Goal: Find specific page/section: Find specific page/section

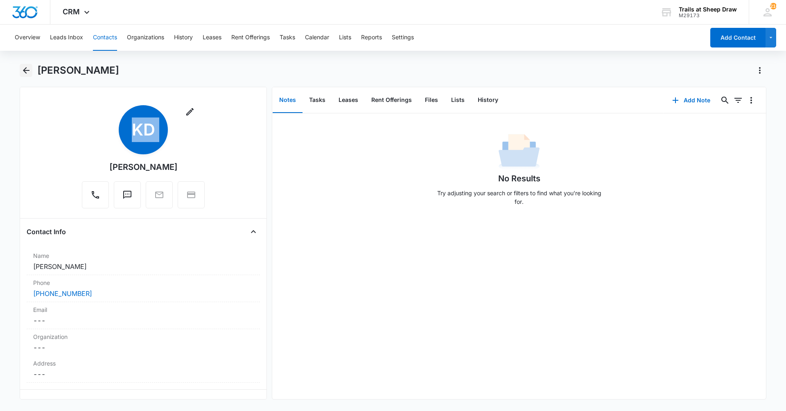
click at [25, 71] on icon "Back" at bounding box center [26, 71] width 10 height 10
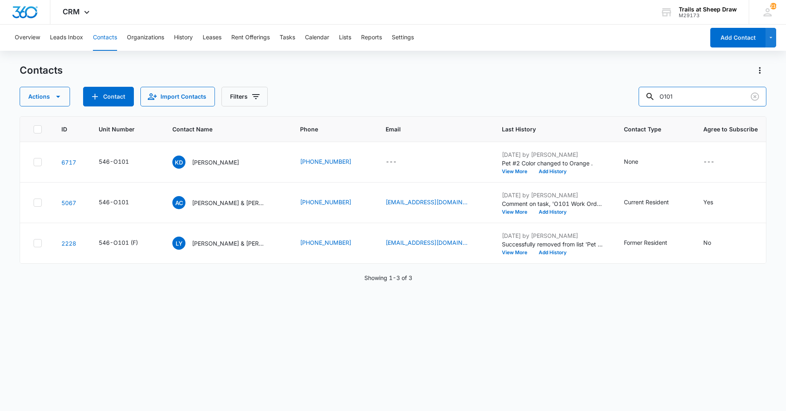
drag, startPoint x: 703, startPoint y: 98, endPoint x: 587, endPoint y: 112, distance: 117.5
click at [587, 112] on div "Contacts Actions Contact Import Contacts Filters O101 ID Unit Number Contact Na…" at bounding box center [393, 237] width 747 height 347
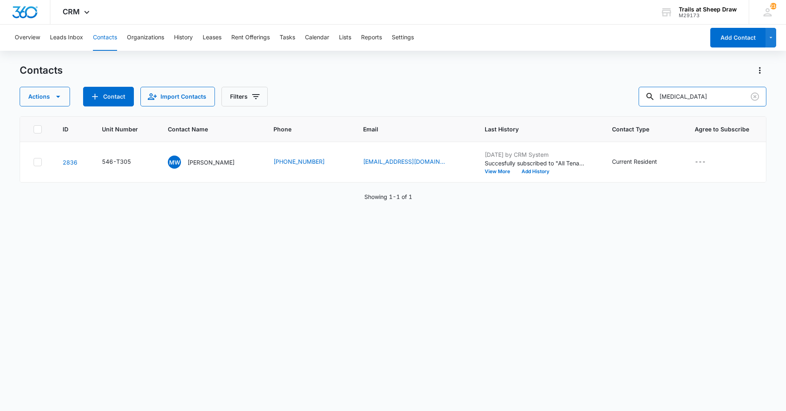
type input "T"
type input "C308"
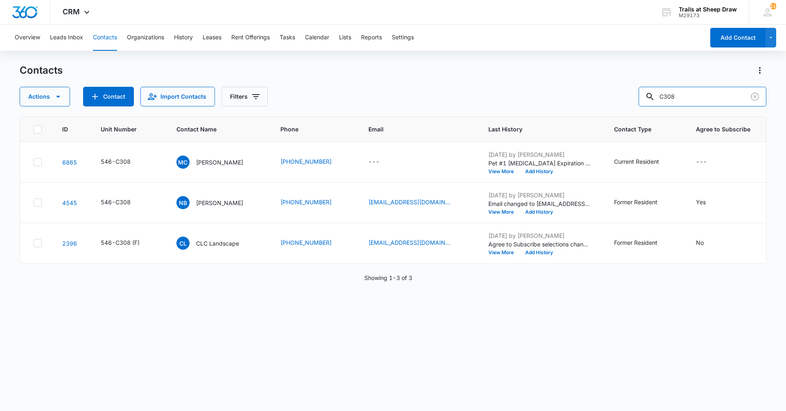
drag, startPoint x: 730, startPoint y: 94, endPoint x: 632, endPoint y: 106, distance: 98.6
click at [632, 105] on div "Actions Contact Import Contacts Filters C308" at bounding box center [393, 97] width 747 height 20
type input "J207"
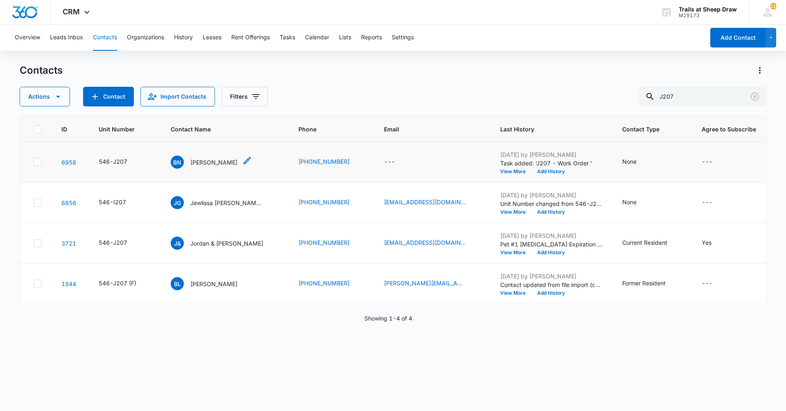
click at [208, 161] on p "[PERSON_NAME]" at bounding box center [213, 162] width 47 height 9
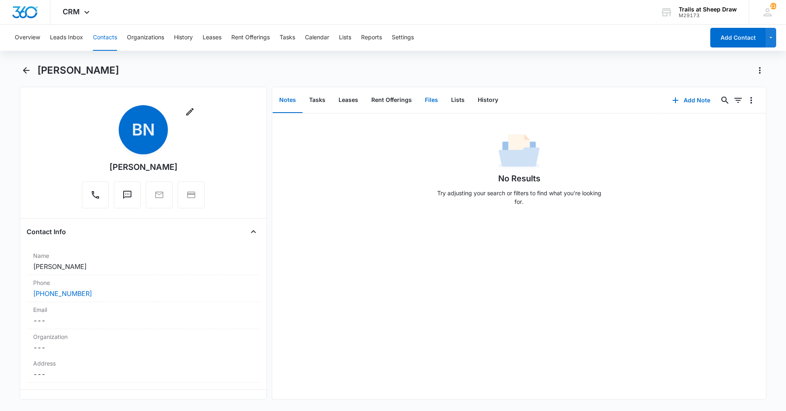
click at [436, 98] on button "Files" at bounding box center [432, 100] width 26 height 25
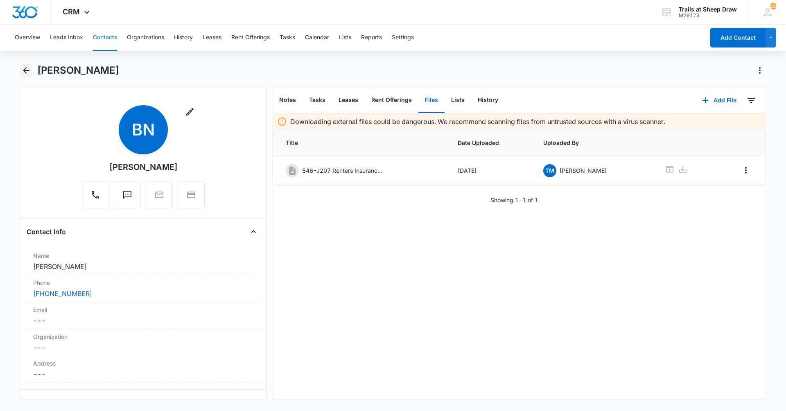
click at [22, 74] on icon "Back" at bounding box center [26, 71] width 10 height 10
